Goal: Task Accomplishment & Management: Manage account settings

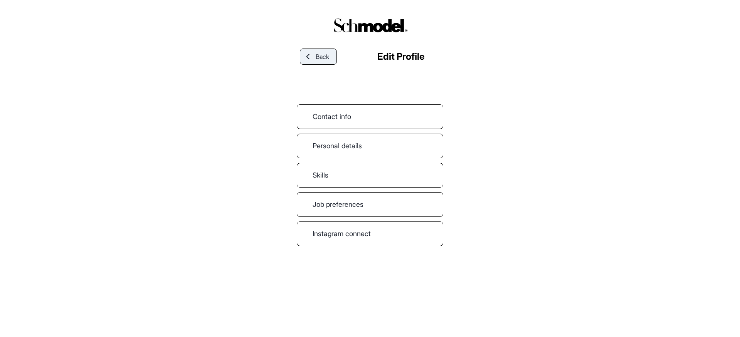
click at [318, 55] on span "Back" at bounding box center [322, 56] width 13 height 9
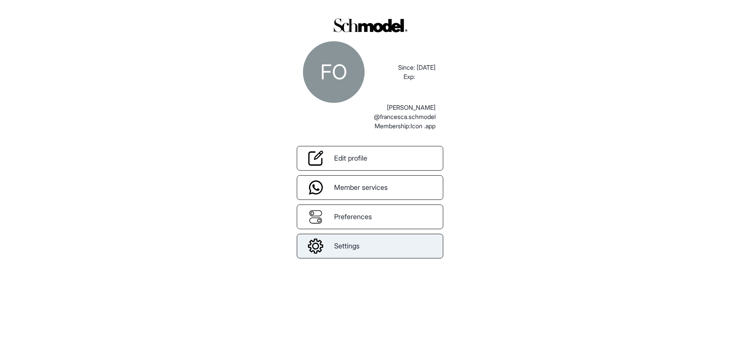
click at [364, 252] on link "Settings" at bounding box center [370, 246] width 146 height 25
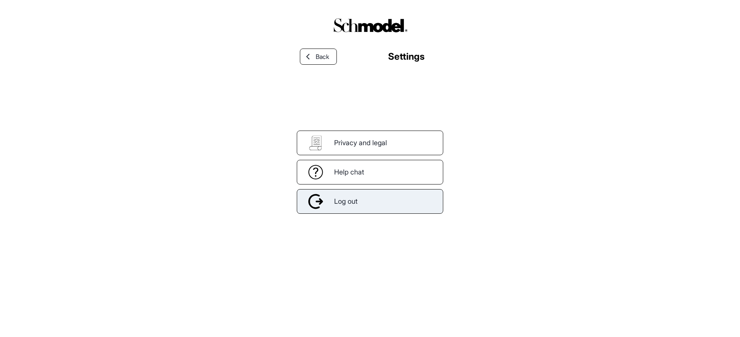
click at [367, 197] on div "Log out" at bounding box center [370, 201] width 146 height 25
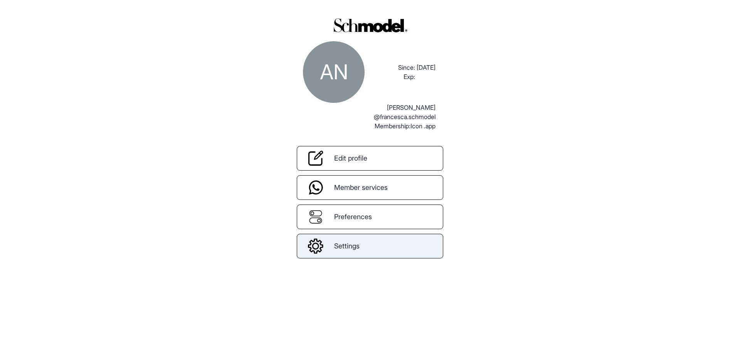
click at [344, 237] on link "Settings" at bounding box center [370, 246] width 146 height 25
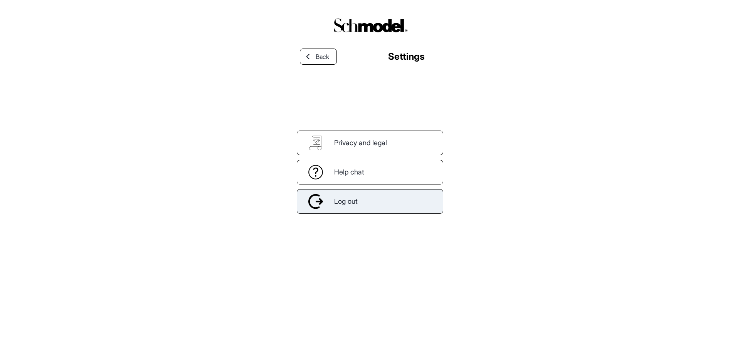
click at [344, 199] on span "Log out" at bounding box center [346, 201] width 24 height 10
